Goal: Transaction & Acquisition: Purchase product/service

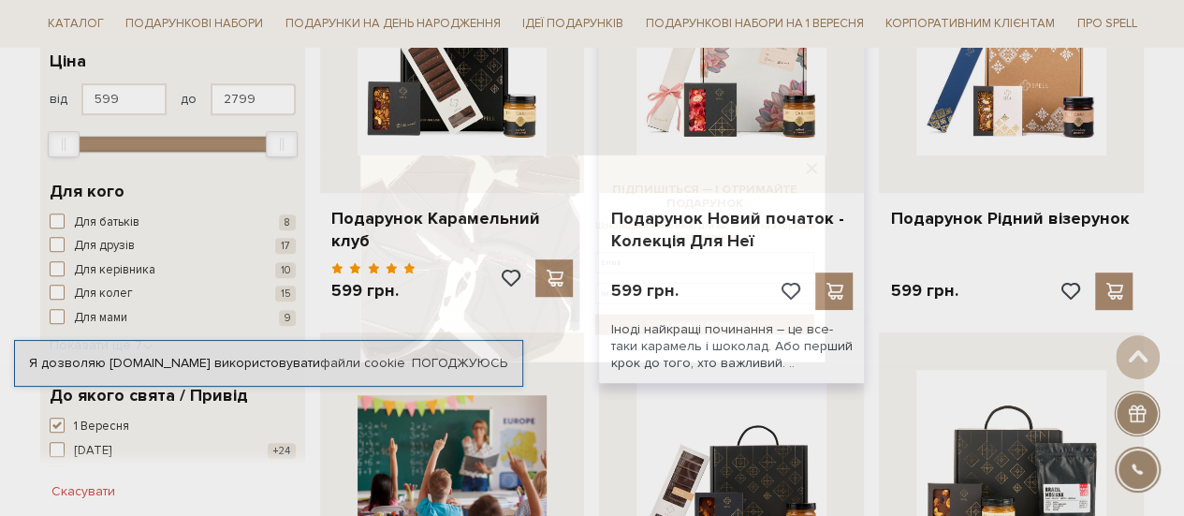
scroll to position [468, 0]
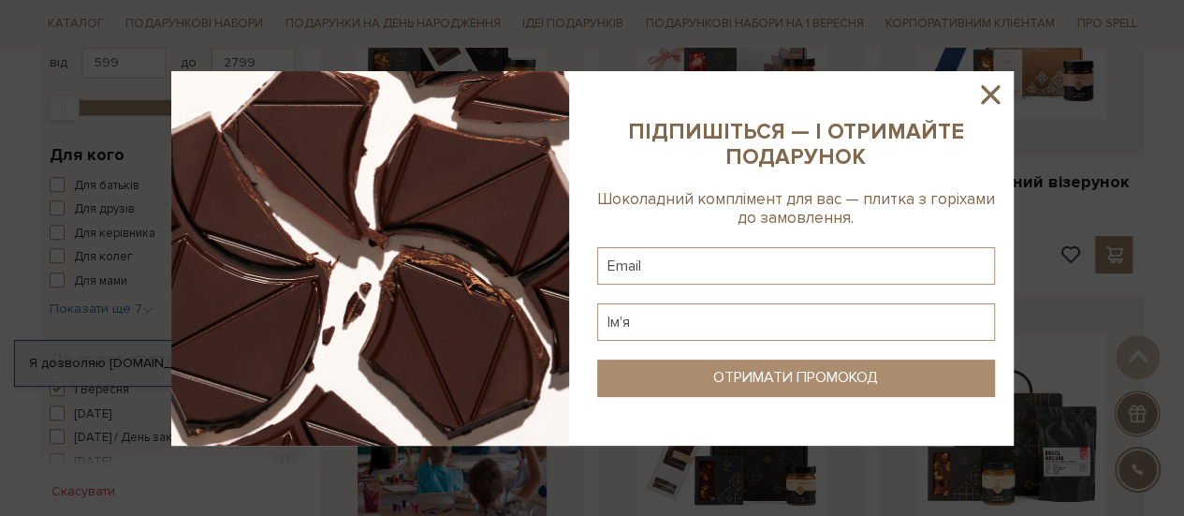
click at [983, 95] on icon at bounding box center [991, 95] width 32 height 32
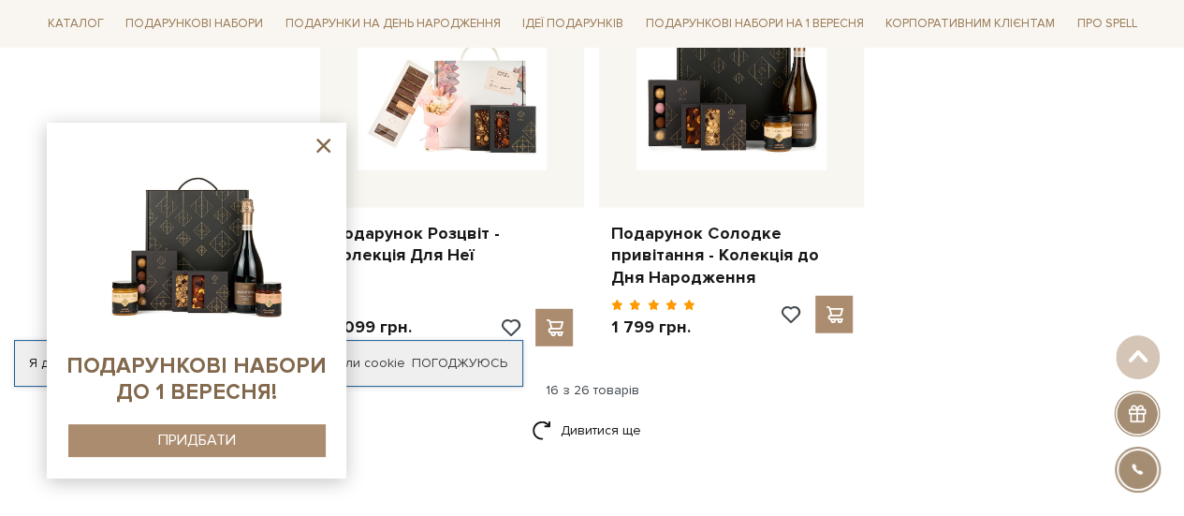
scroll to position [2434, 0]
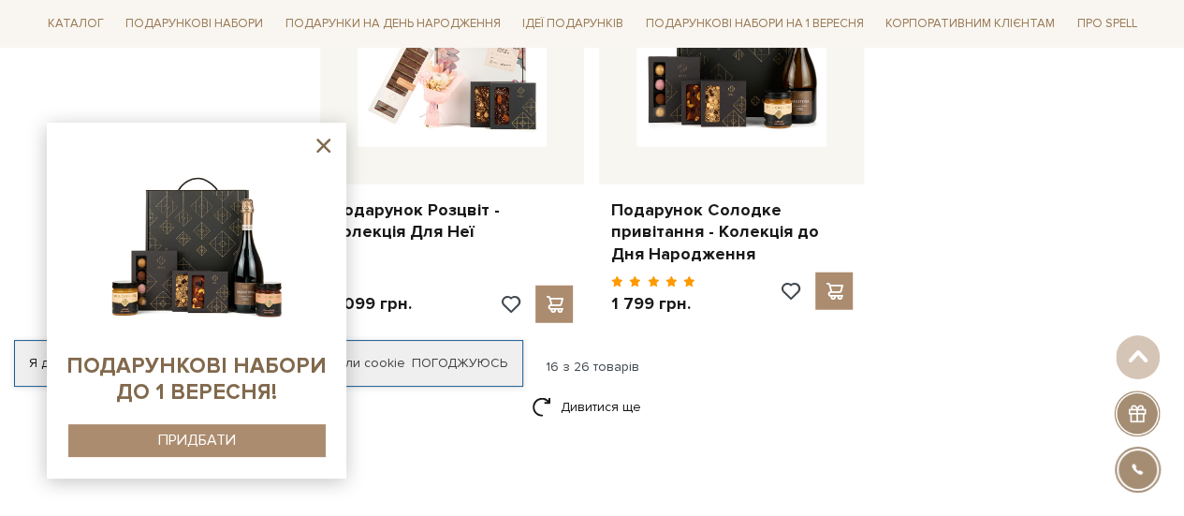
click at [320, 153] on icon at bounding box center [323, 145] width 23 height 23
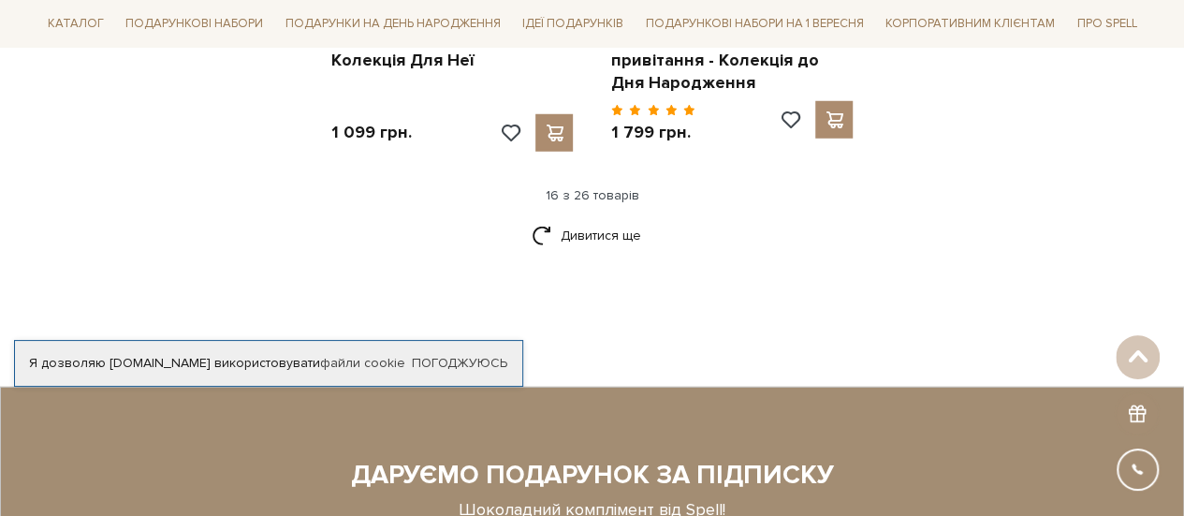
scroll to position [2621, 0]
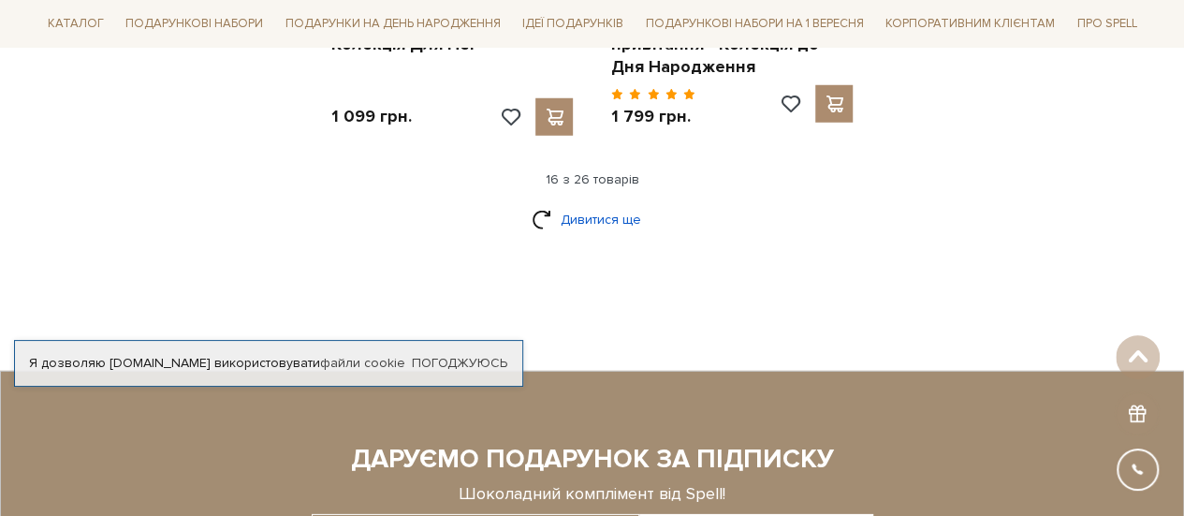
click at [610, 203] on link "Дивитися ще" at bounding box center [593, 219] width 122 height 33
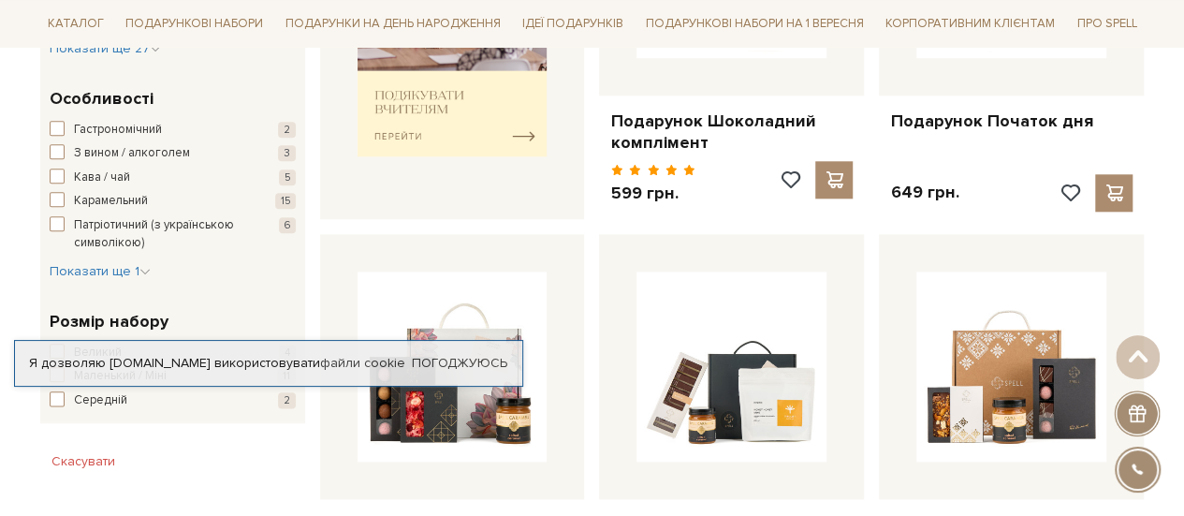
scroll to position [936, 0]
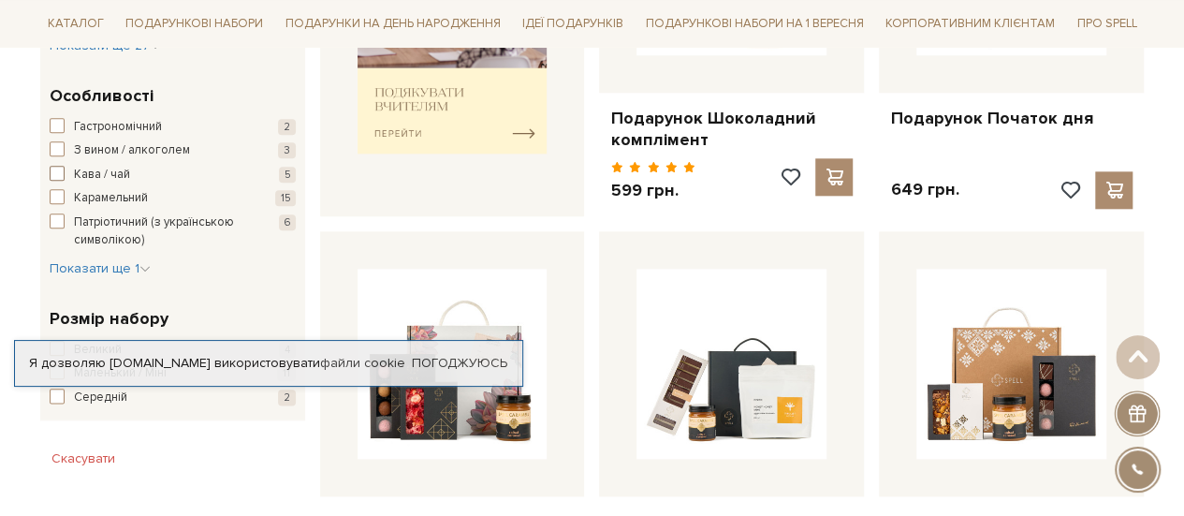
click at [56, 166] on span "button" at bounding box center [57, 173] width 15 height 15
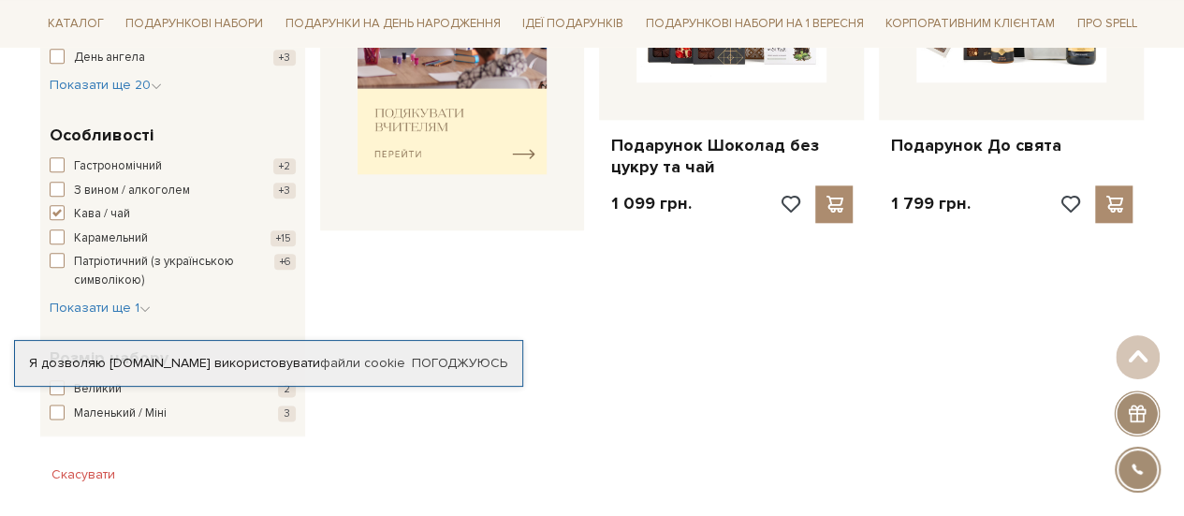
scroll to position [936, 0]
click at [53, 213] on span "button" at bounding box center [57, 211] width 15 height 15
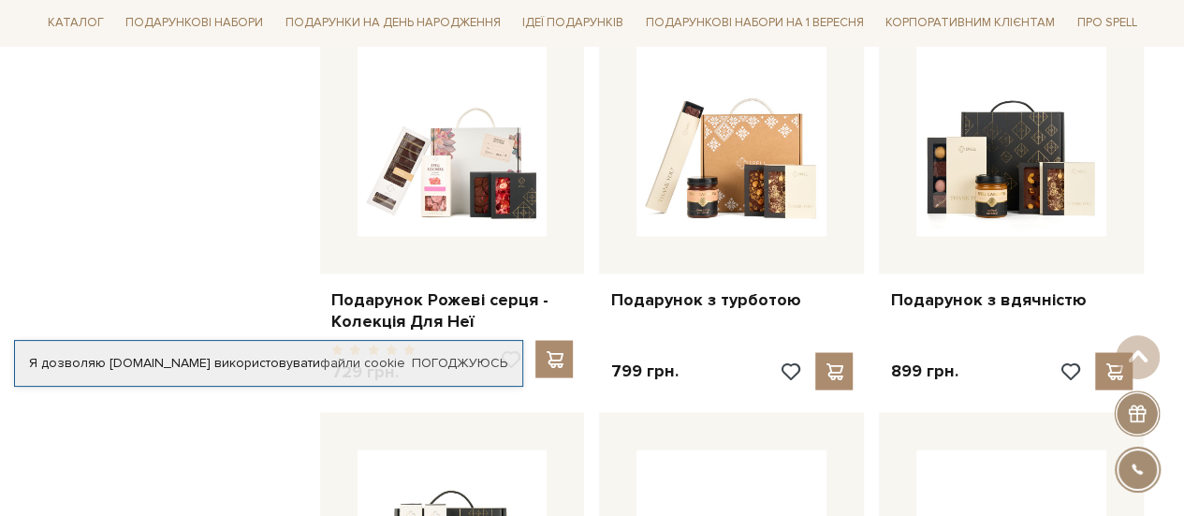
scroll to position [1592, 0]
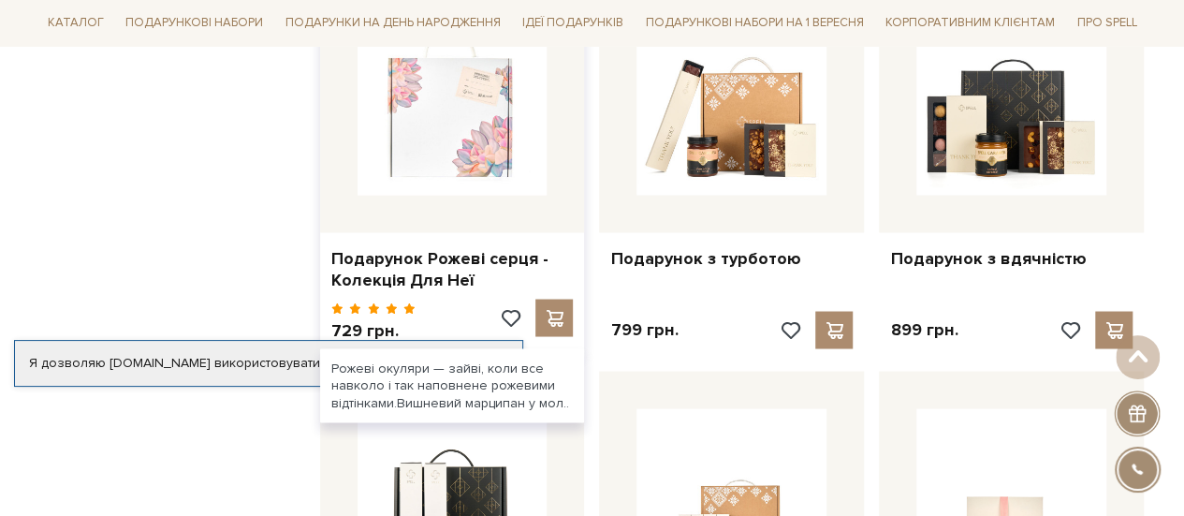
click at [419, 130] on img at bounding box center [453, 100] width 190 height 190
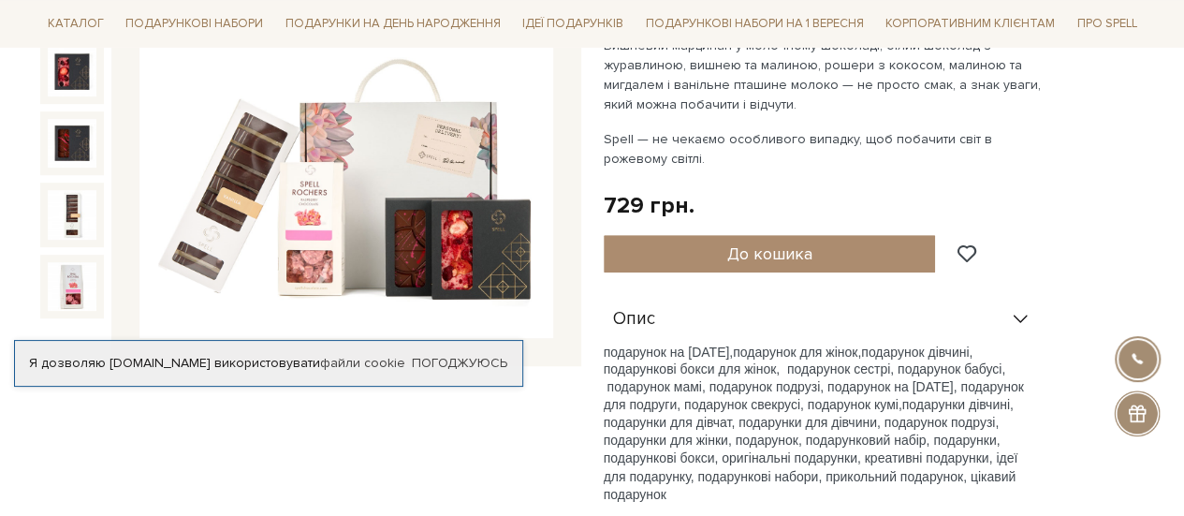
scroll to position [374, 0]
